Goal: Transaction & Acquisition: Obtain resource

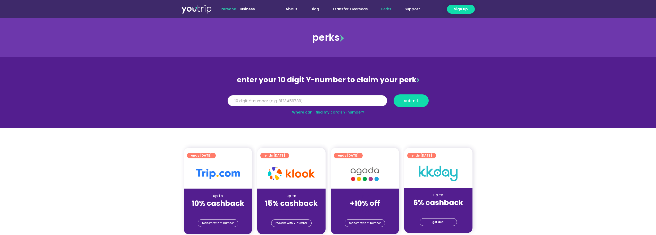
click at [292, 102] on input "Y Number" at bounding box center [308, 100] width 160 height 11
type input "8170133470"
click at [419, 98] on button "submit" at bounding box center [411, 100] width 35 height 13
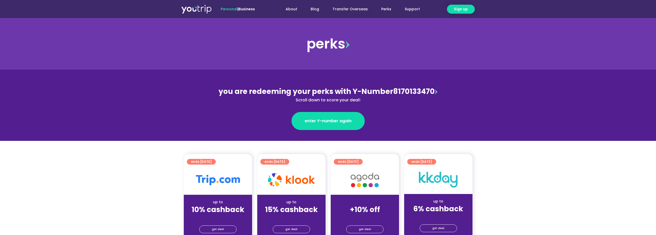
scroll to position [103, 0]
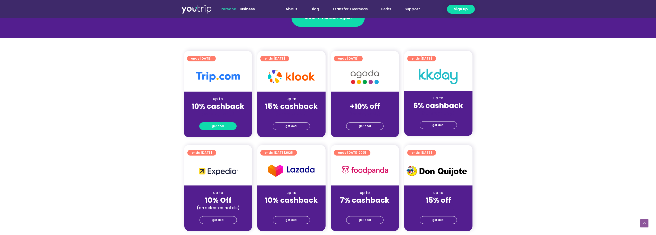
click at [214, 127] on span "get deal" at bounding box center [218, 126] width 12 height 7
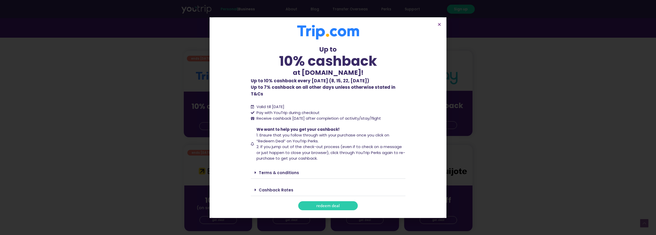
click at [339, 204] on span "redeem deal" at bounding box center [327, 206] width 23 height 4
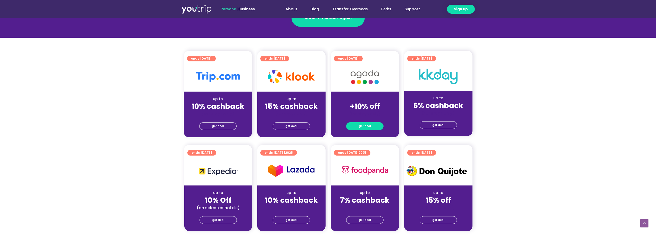
click at [371, 125] on link "get deal" at bounding box center [364, 126] width 37 height 8
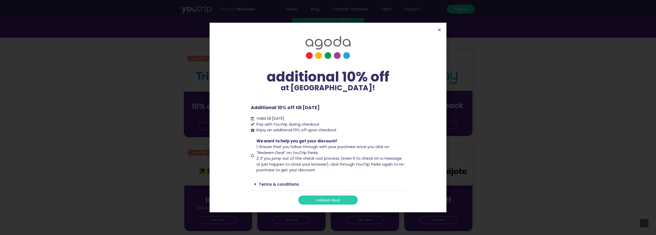
click at [342, 198] on link "redeem deal" at bounding box center [328, 200] width 60 height 9
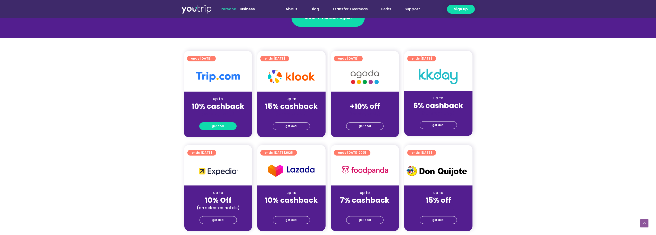
click at [223, 125] on span "get deal" at bounding box center [218, 126] width 12 height 7
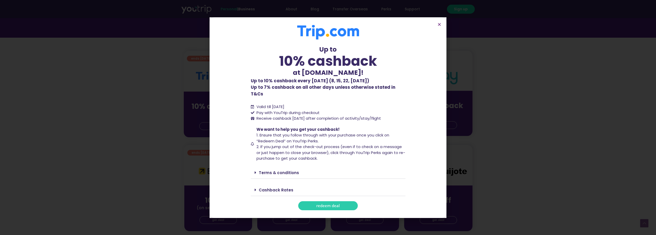
click at [339, 204] on span "redeem deal" at bounding box center [327, 206] width 23 height 4
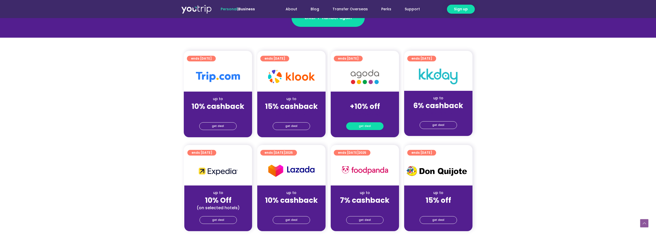
click at [375, 124] on link "get deal" at bounding box center [364, 126] width 37 height 8
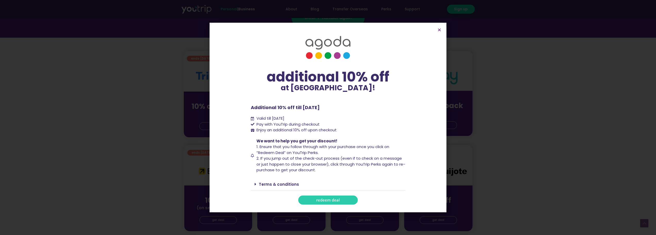
click at [331, 202] on span "redeem deal" at bounding box center [327, 200] width 23 height 4
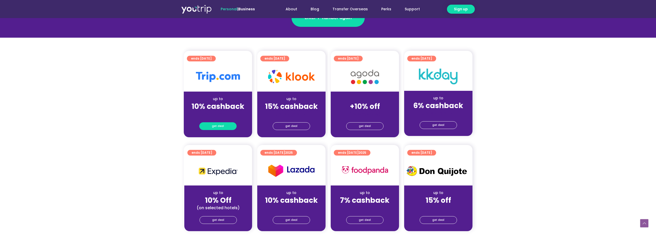
click at [212, 127] on link "get deal" at bounding box center [217, 126] width 37 height 8
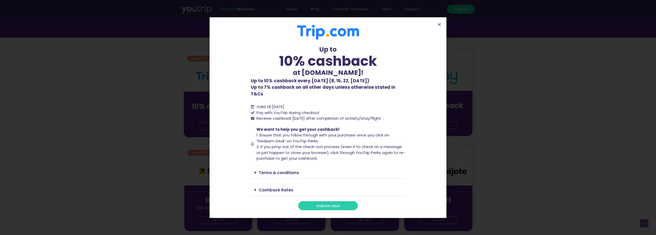
click at [322, 204] on span "redeem deal" at bounding box center [327, 206] width 23 height 4
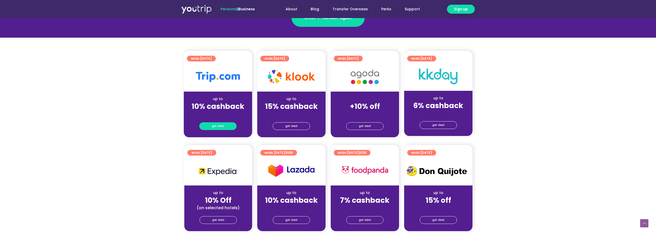
click at [226, 126] on link "get deal" at bounding box center [217, 126] width 37 height 8
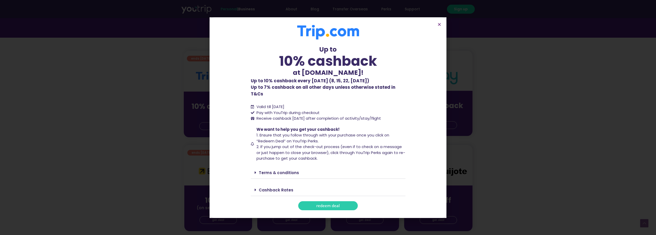
click at [335, 204] on span "redeem deal" at bounding box center [327, 206] width 23 height 4
